Goal: Contribute content: Add original content to the website for others to see

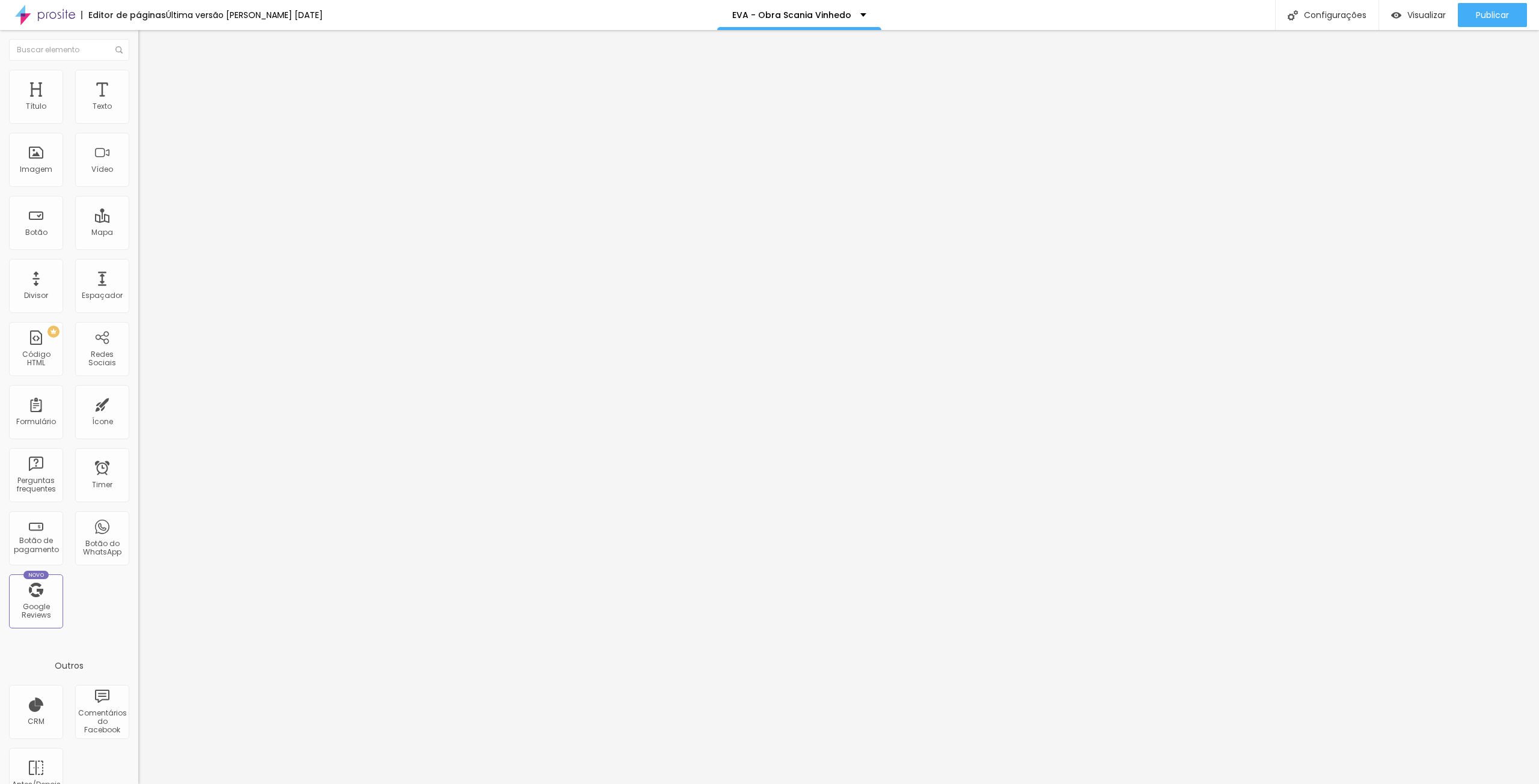
click at [138, 103] on span "Trocar imagem" at bounding box center [171, 98] width 65 height 10
click at [138, 160] on span "Trocar imagem" at bounding box center [171, 155] width 65 height 10
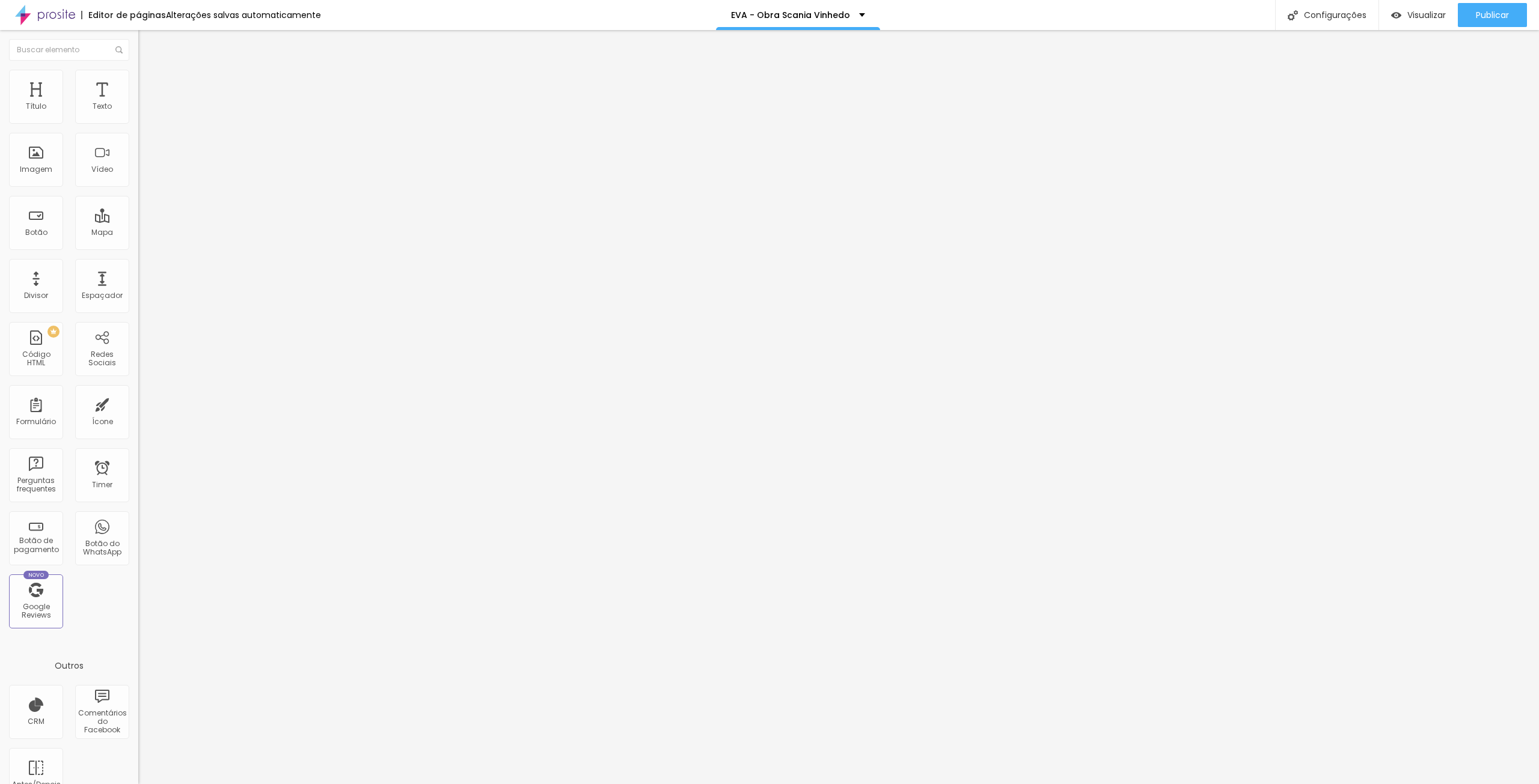
drag, startPoint x: 24, startPoint y: 335, endPoint x: 1, endPoint y: 335, distance: 23.0
click at [138, 335] on div "Imagem Antes Trocar imagem Descrição Antes 20 JANEIRO 2025 Imagem Depois Trocar…" at bounding box center [207, 223] width 138 height 258
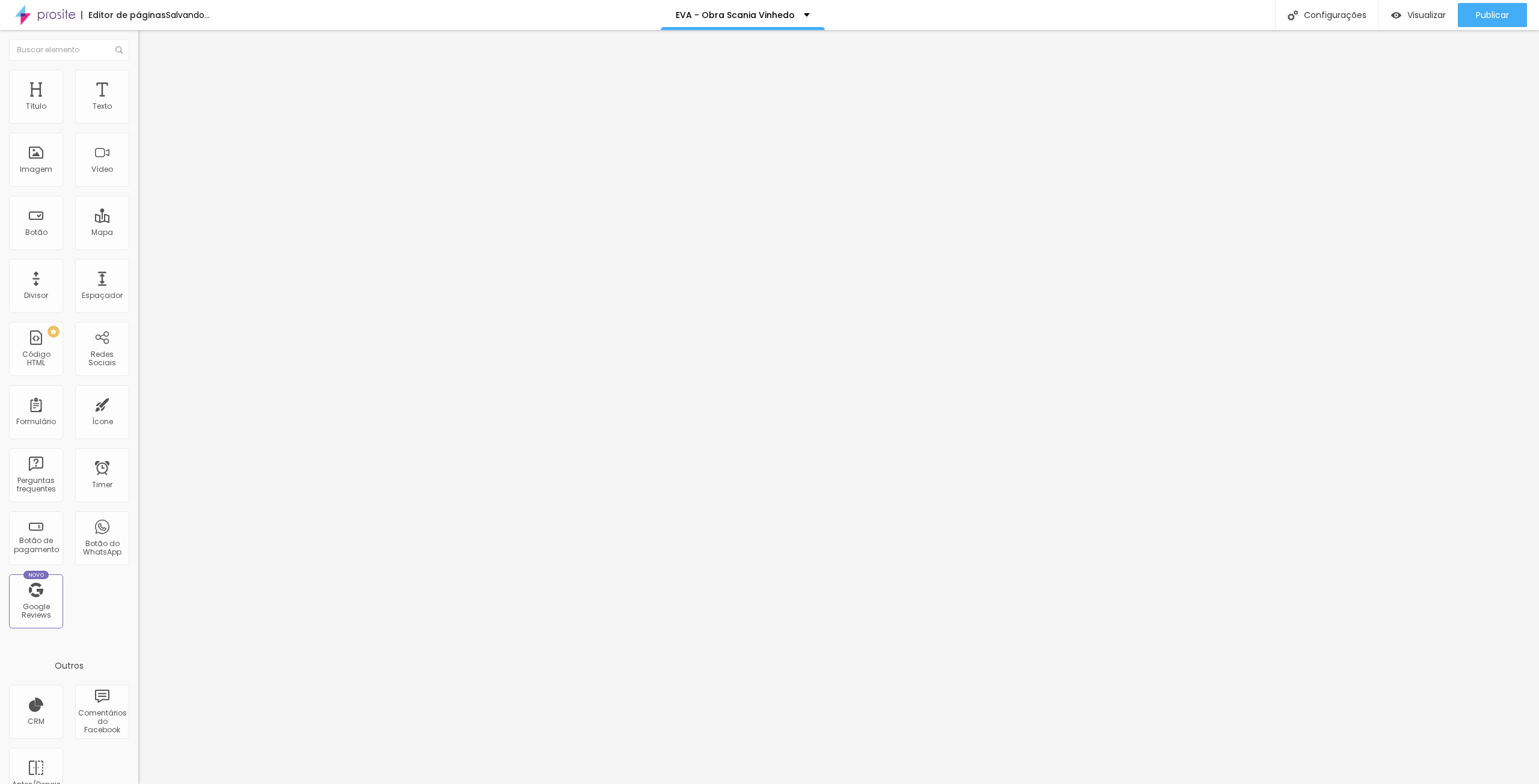
type input "05 SETEMBRO 2025"
click at [138, 160] on span "Trocar imagem" at bounding box center [171, 155] width 65 height 10
click at [282, 784] on div at bounding box center [769, 792] width 1539 height 0
drag, startPoint x: 148, startPoint y: 185, endPoint x: 415, endPoint y: 95, distance: 281.8
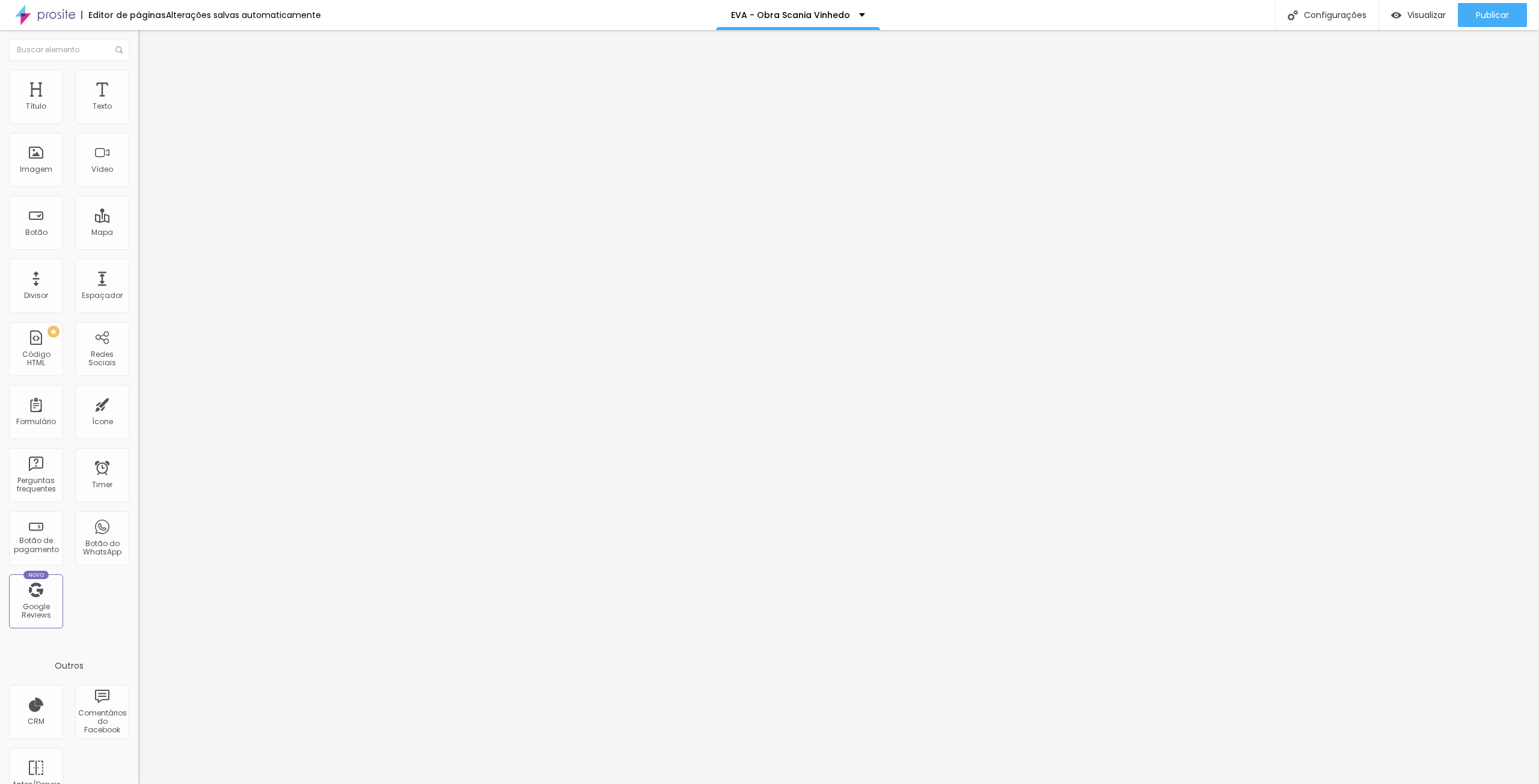
click at [138, 160] on span "Trocar imagem" at bounding box center [171, 155] width 65 height 10
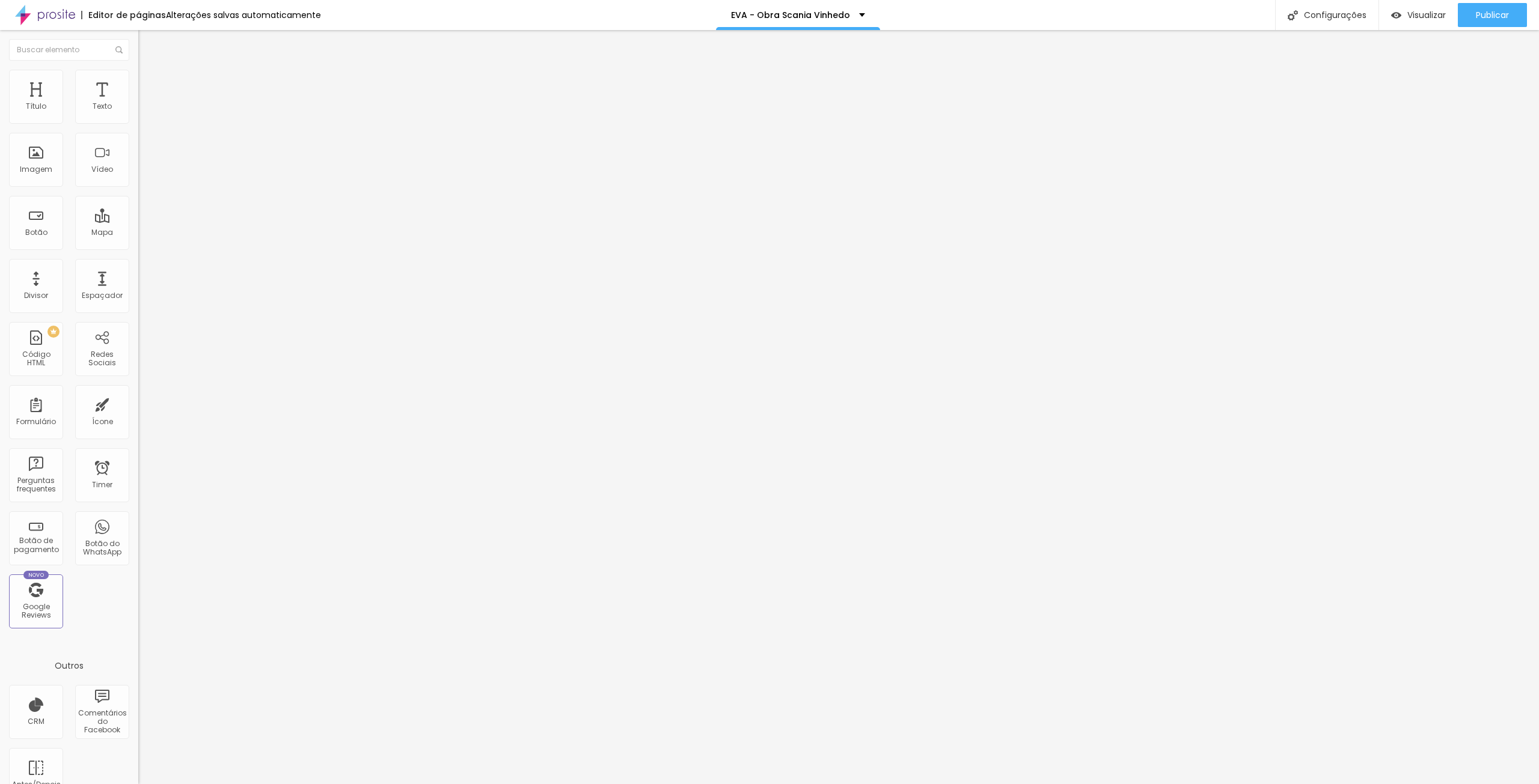
click at [138, 179] on input "29 AGOSTO 2025" at bounding box center [211, 173] width 144 height 12
type input "05 SETEMBRO 2025"
click at [1489, 15] on span "Publicar" at bounding box center [1491, 14] width 33 height 9
click at [1421, 13] on span "Visualizar" at bounding box center [1416, 14] width 39 height 9
